Goal: Navigation & Orientation: Find specific page/section

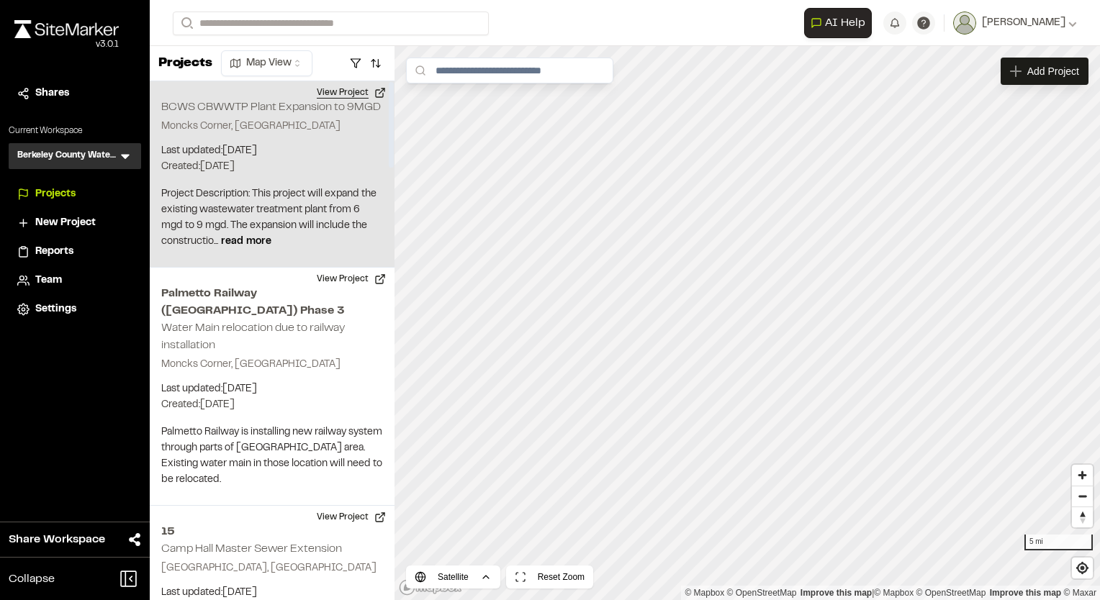
click at [343, 87] on button "View Project" at bounding box center [351, 92] width 86 height 23
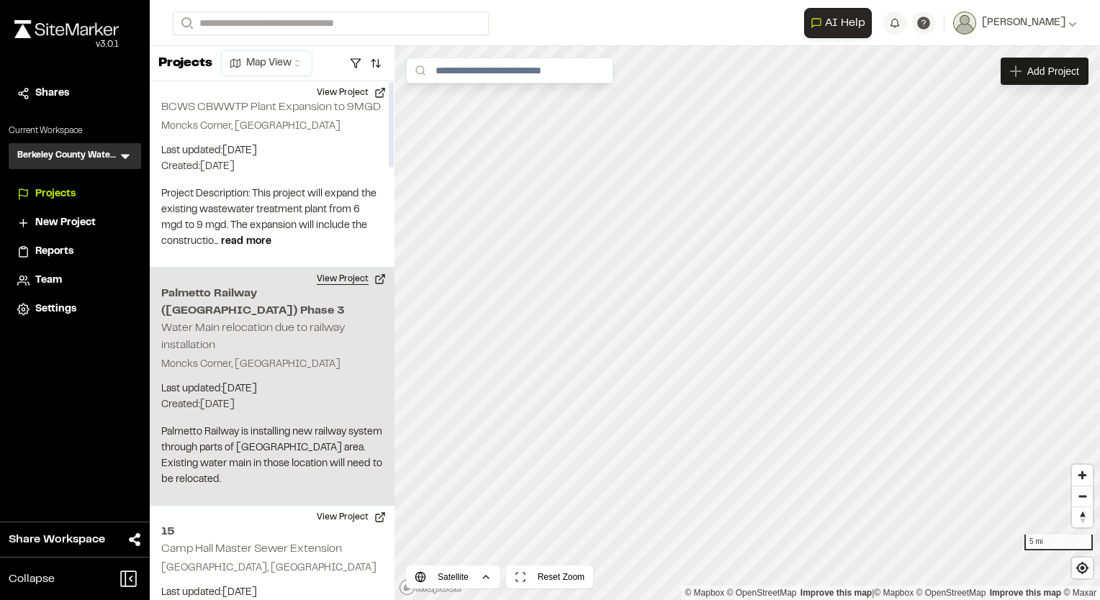
click at [332, 280] on button "View Project" at bounding box center [351, 279] width 86 height 23
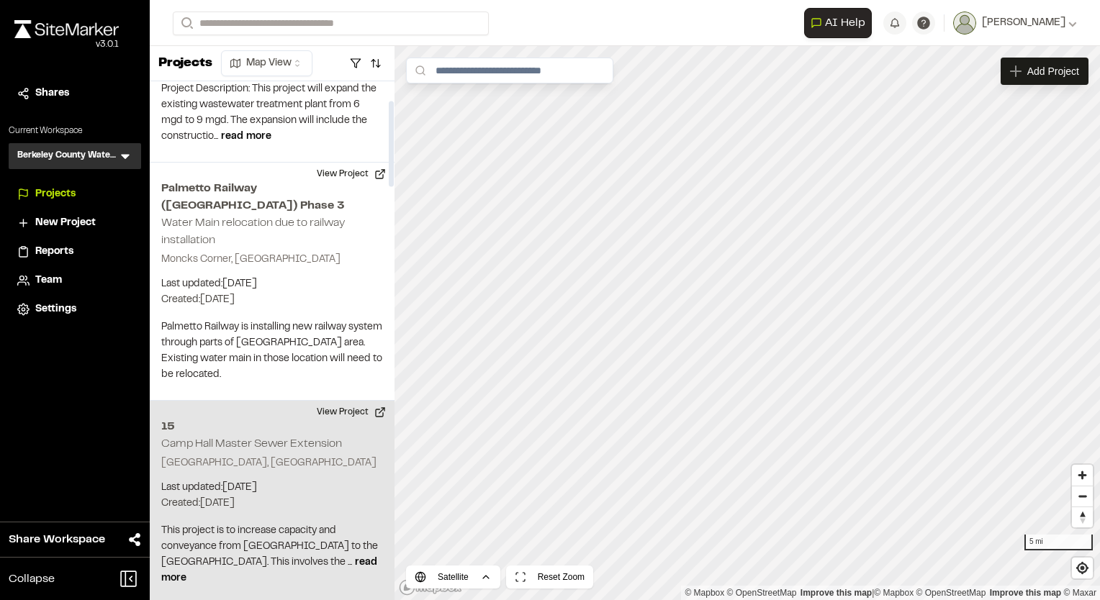
scroll to position [144, 0]
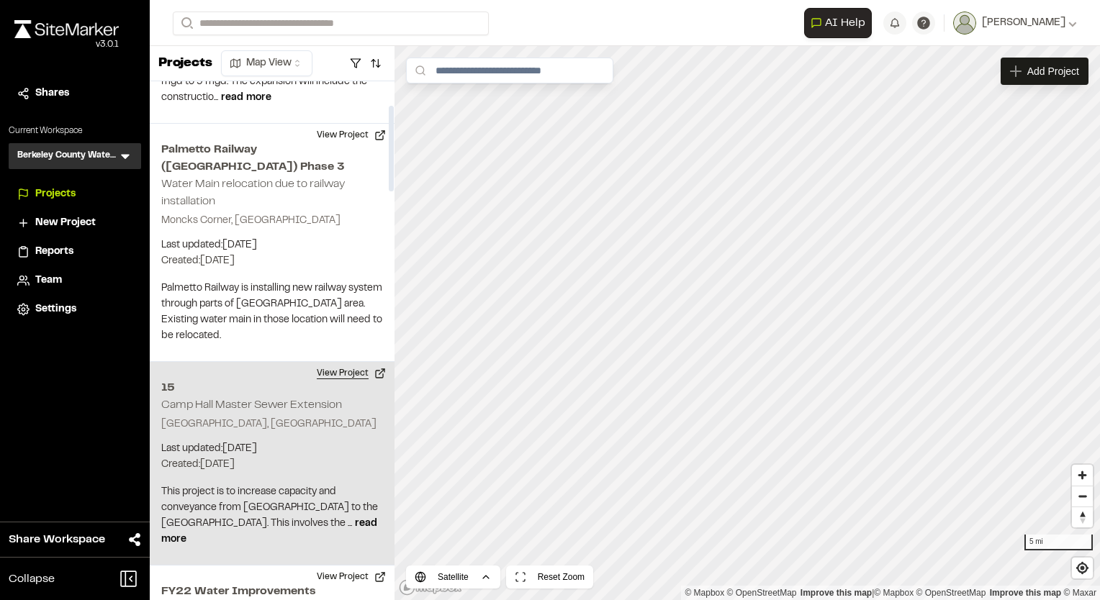
click at [340, 362] on button "View Project" at bounding box center [351, 373] width 86 height 23
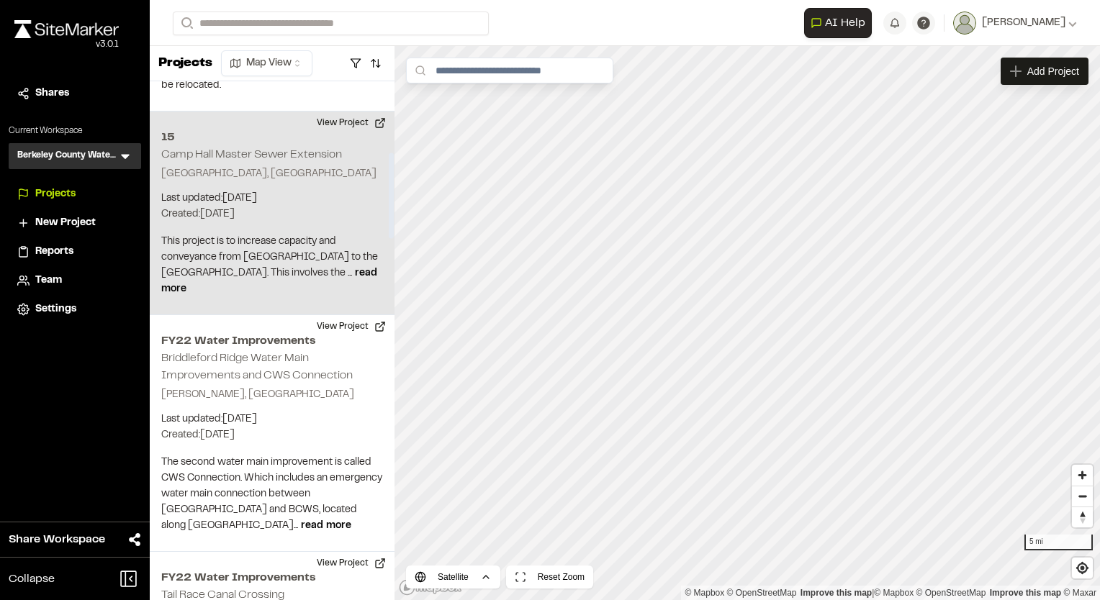
scroll to position [432, 0]
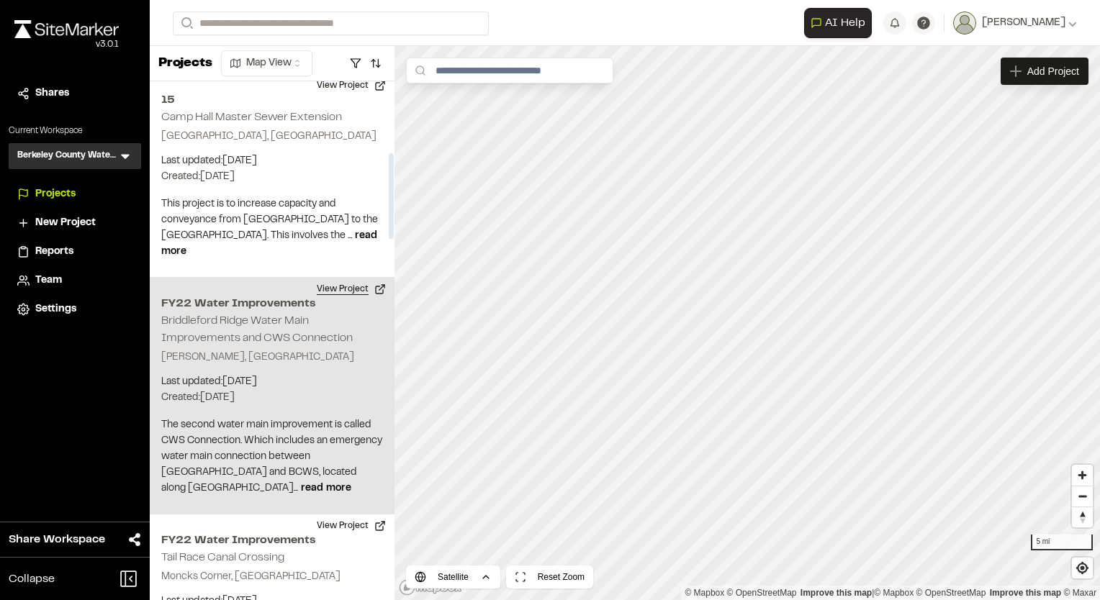
click at [354, 278] on button "View Project" at bounding box center [351, 289] width 86 height 23
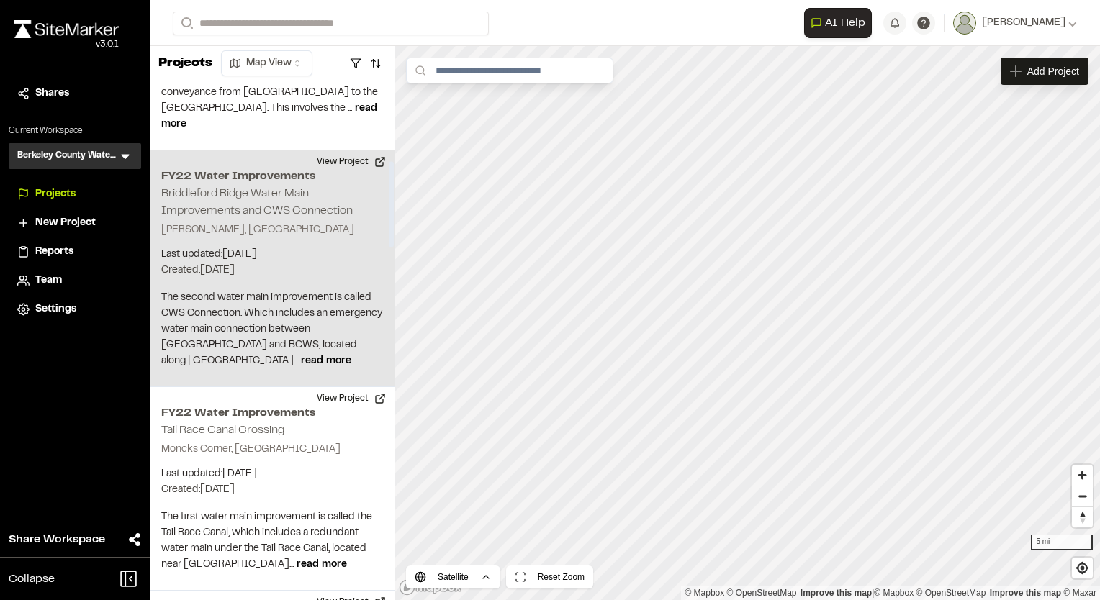
scroll to position [576, 0]
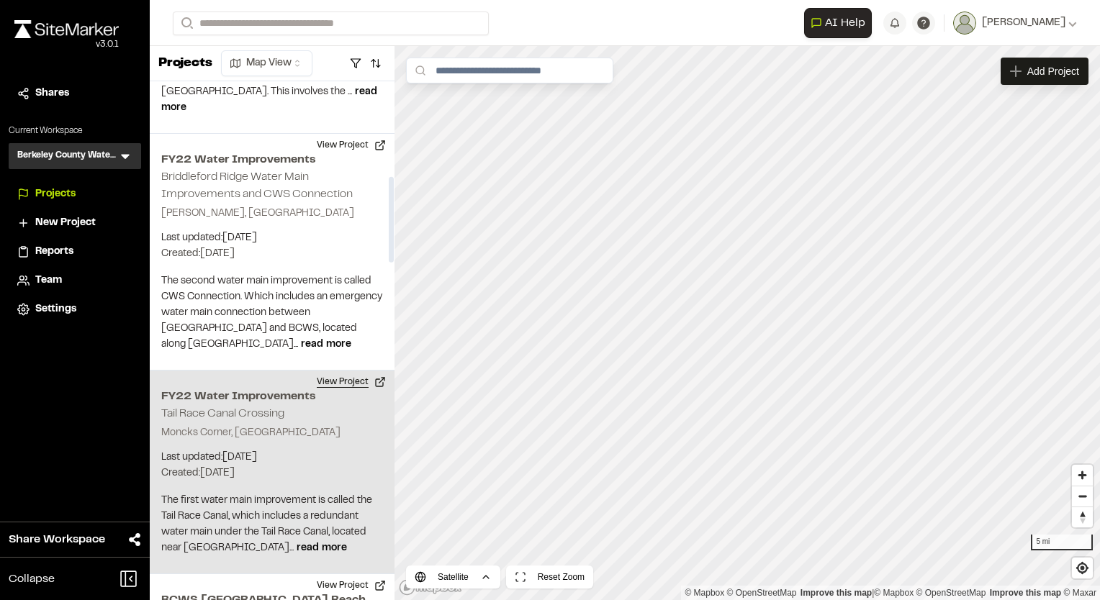
click at [336, 371] on button "View Project" at bounding box center [351, 382] width 86 height 23
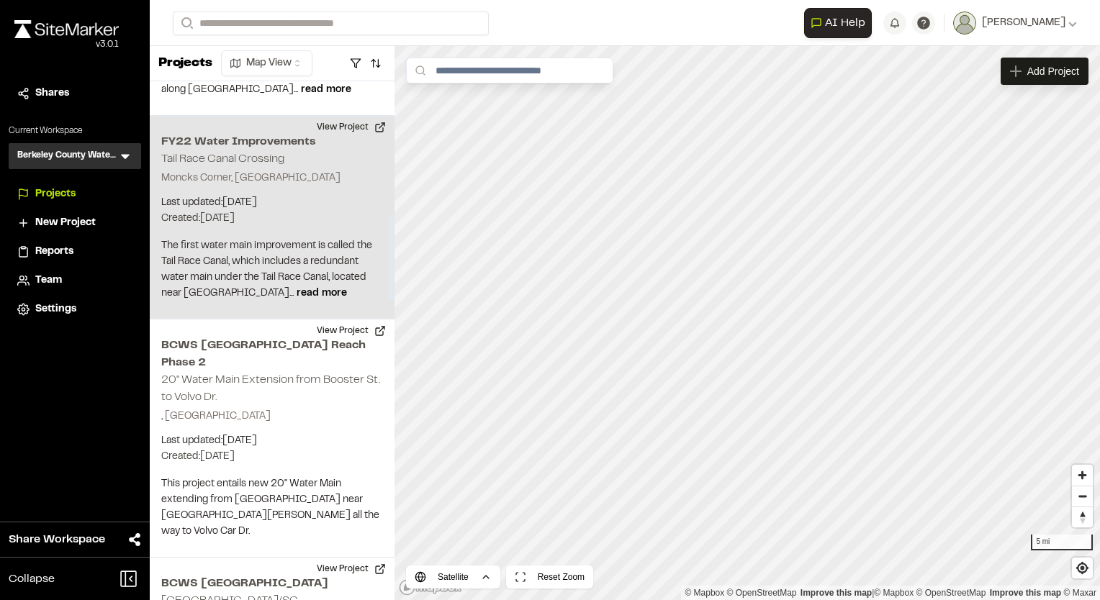
scroll to position [864, 0]
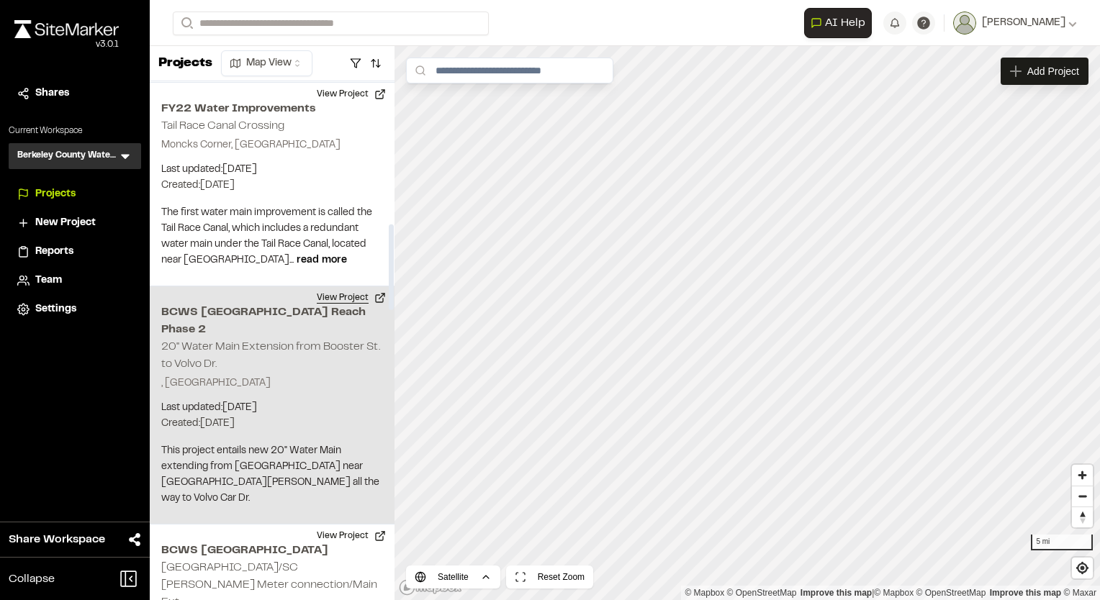
click at [344, 287] on button "View Project" at bounding box center [351, 298] width 86 height 23
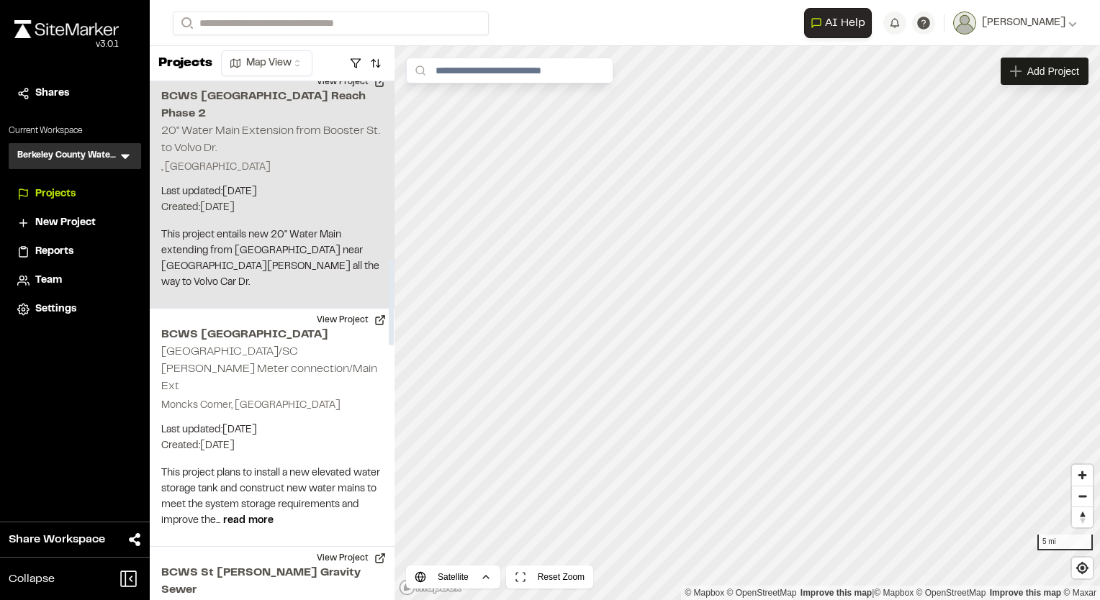
scroll to position [1152, 0]
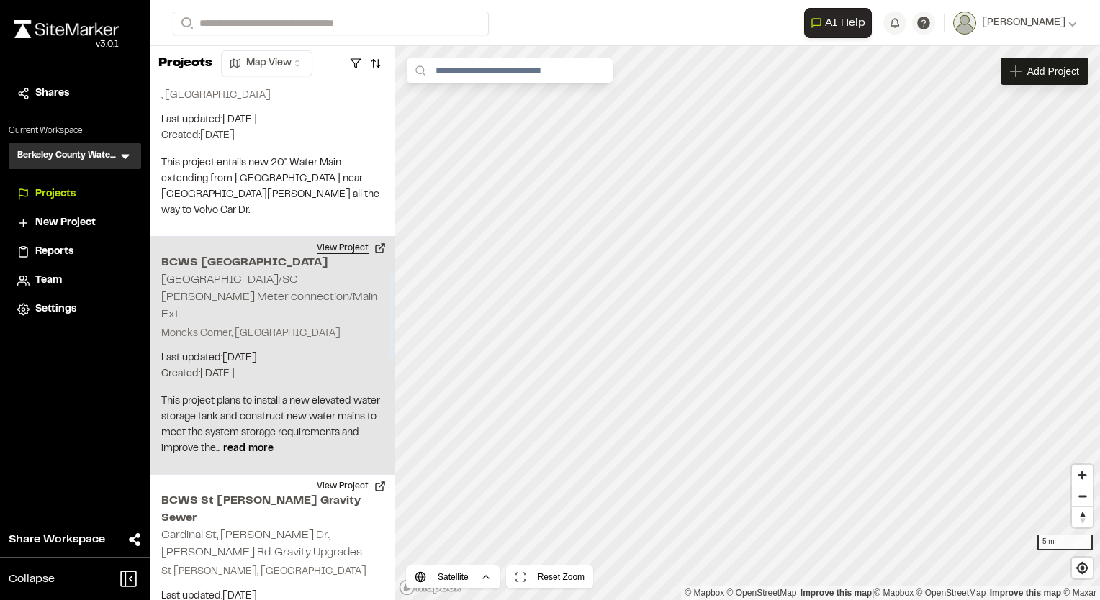
click at [355, 237] on button "View Project" at bounding box center [351, 248] width 86 height 23
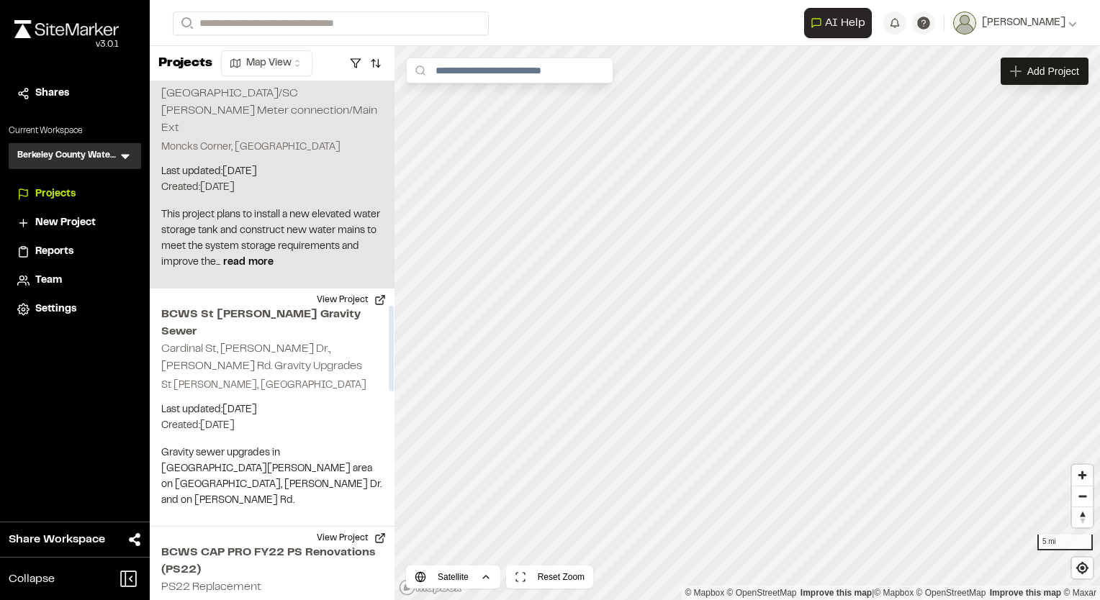
scroll to position [1368, 0]
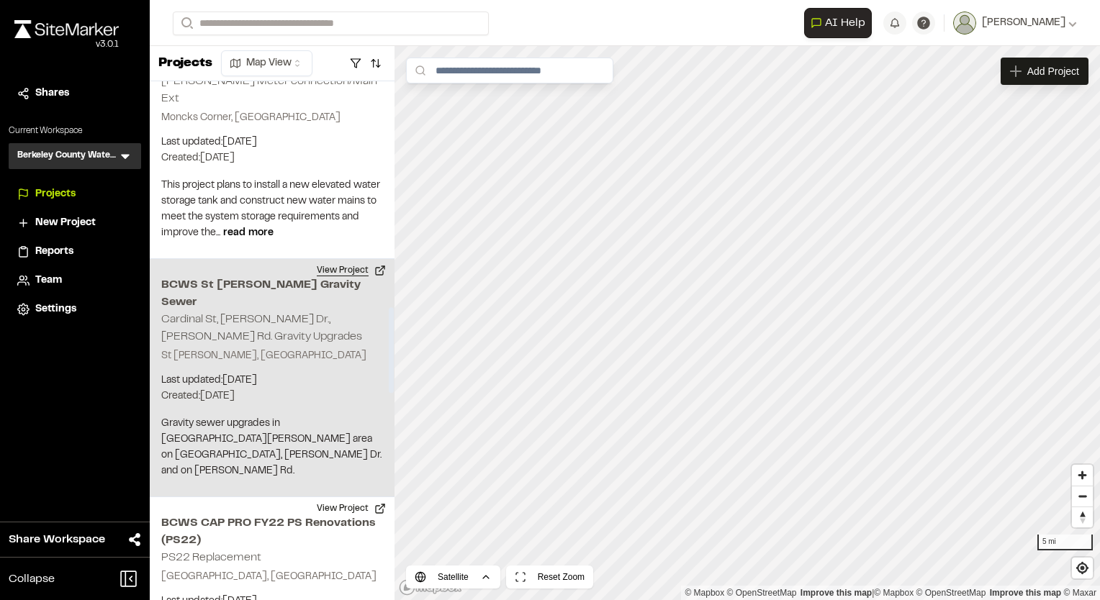
click at [348, 259] on button "View Project" at bounding box center [351, 270] width 86 height 23
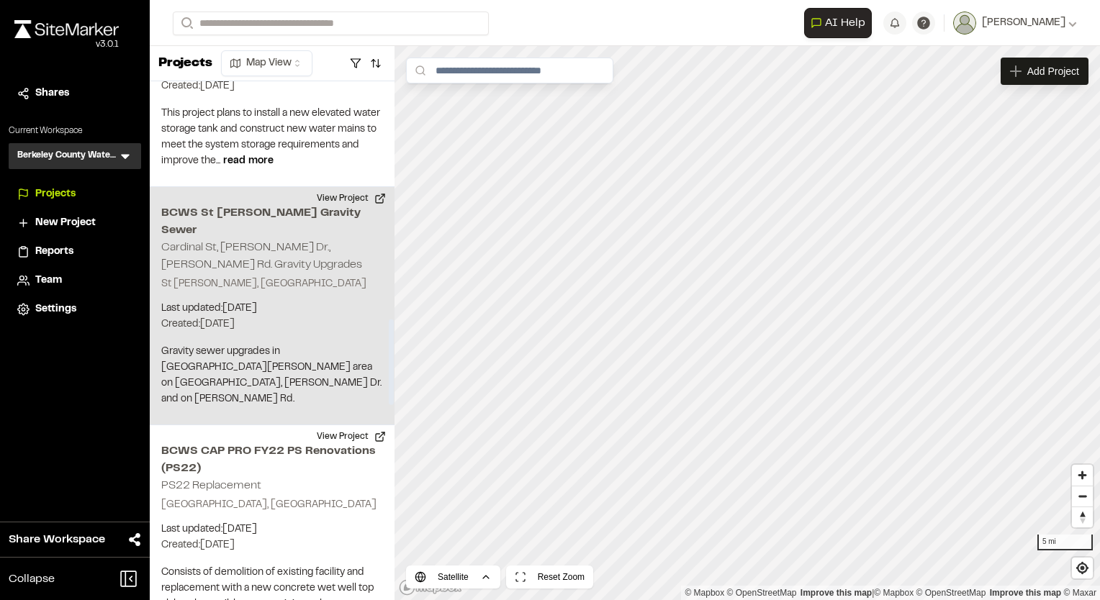
scroll to position [1512, 0]
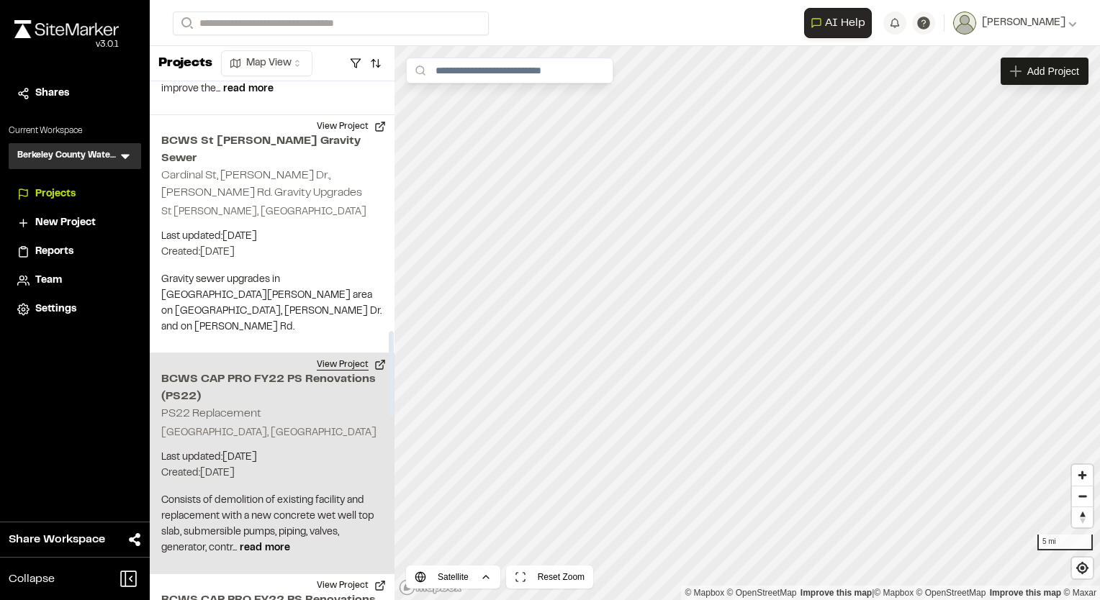
click at [355, 354] on button "View Project" at bounding box center [351, 365] width 86 height 23
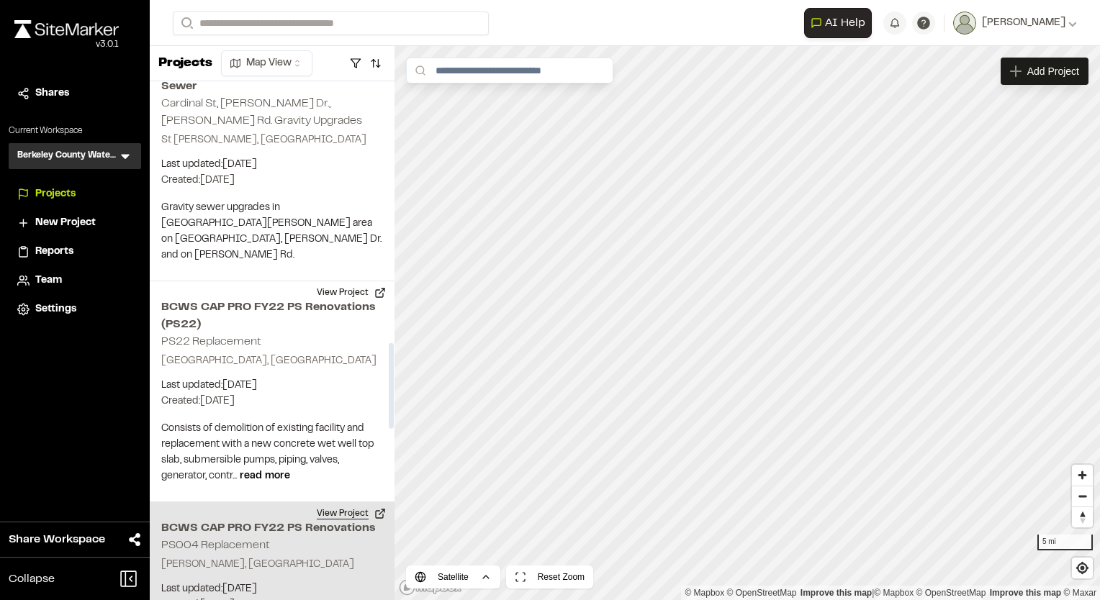
click at [348, 503] on button "View Project" at bounding box center [351, 514] width 86 height 23
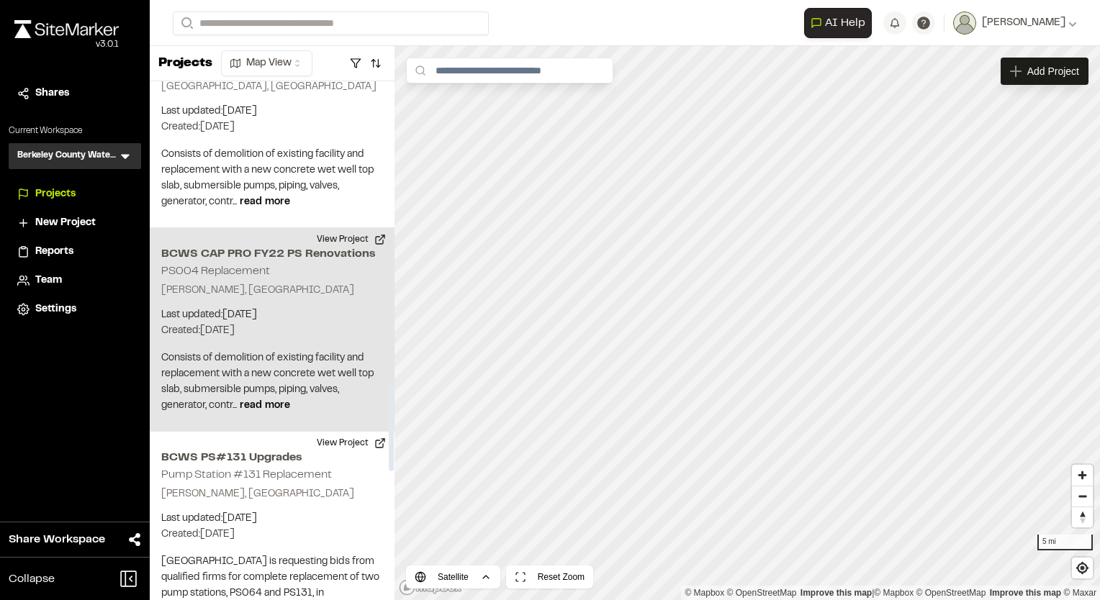
scroll to position [1872, 0]
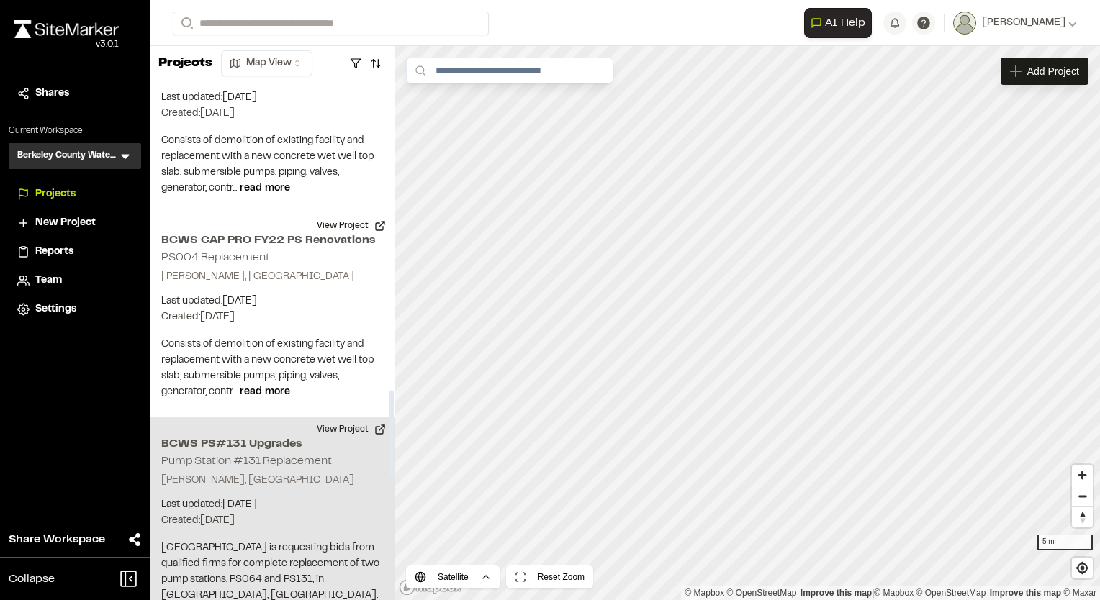
click at [329, 418] on button "View Project" at bounding box center [351, 429] width 86 height 23
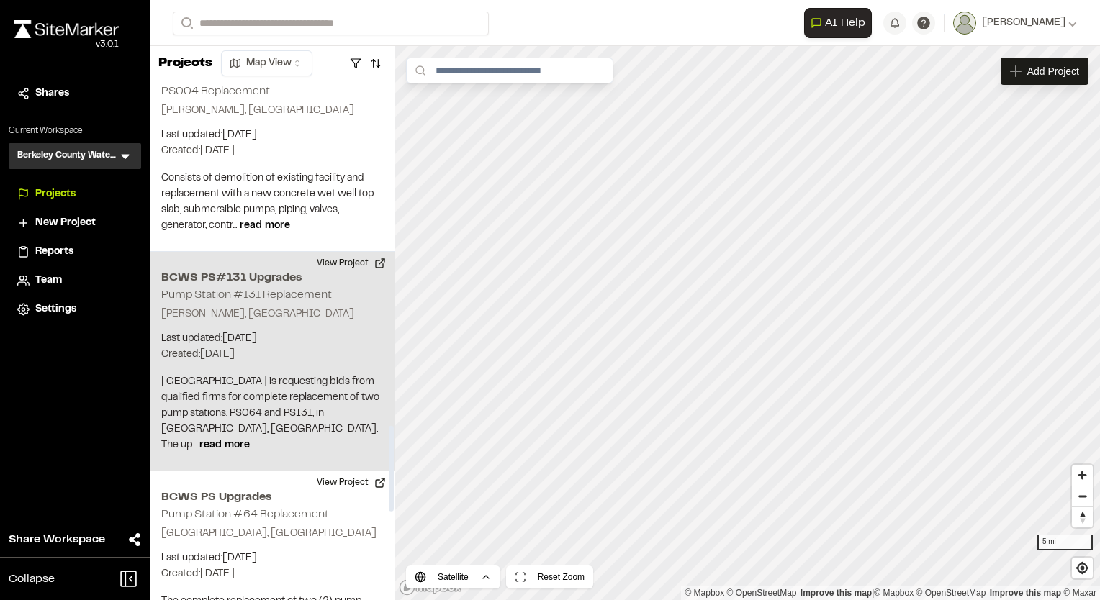
scroll to position [2088, 0]
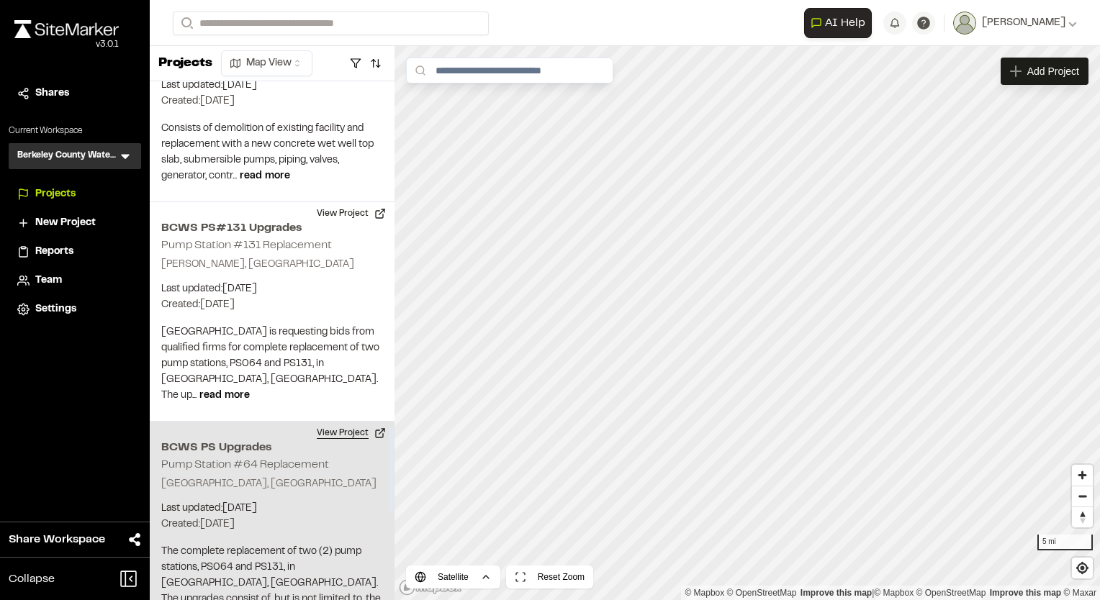
click at [357, 422] on button "View Project" at bounding box center [351, 433] width 86 height 23
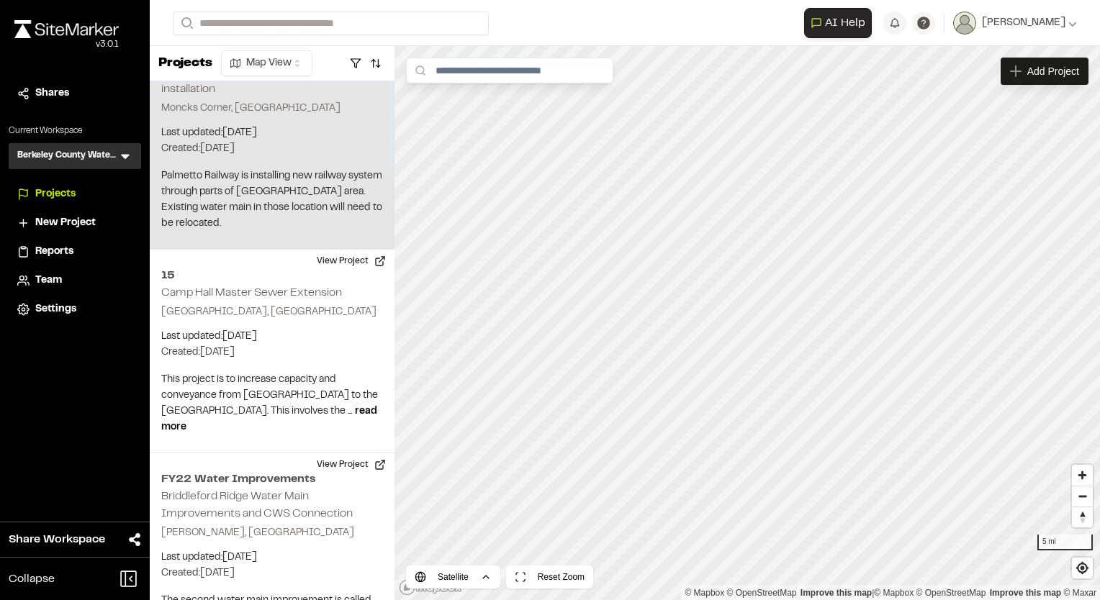
scroll to position [0, 0]
